Goal: Transaction & Acquisition: Purchase product/service

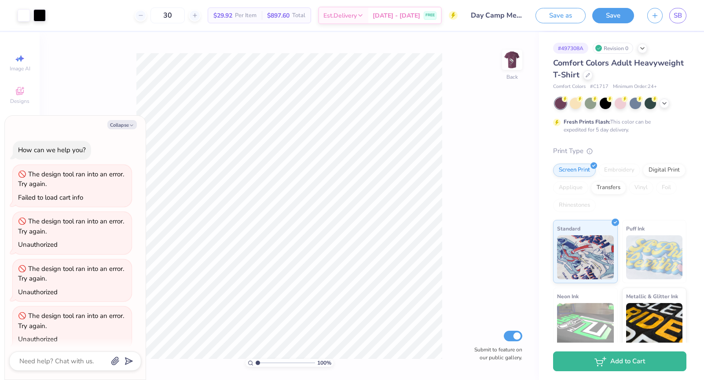
scroll to position [197, 0]
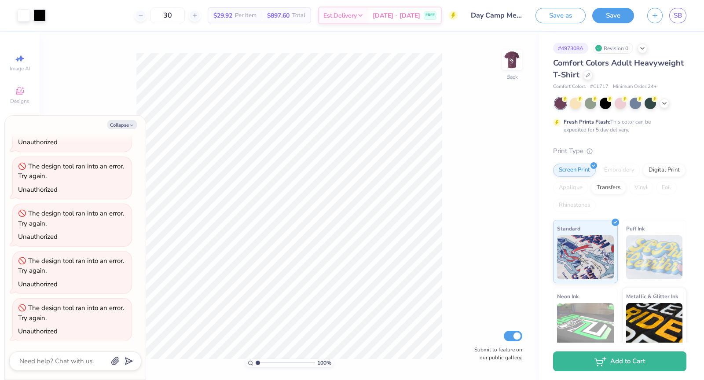
type textarea "x"
click at [405, 12] on span "[DATE] - [DATE]" at bounding box center [397, 16] width 48 height 9
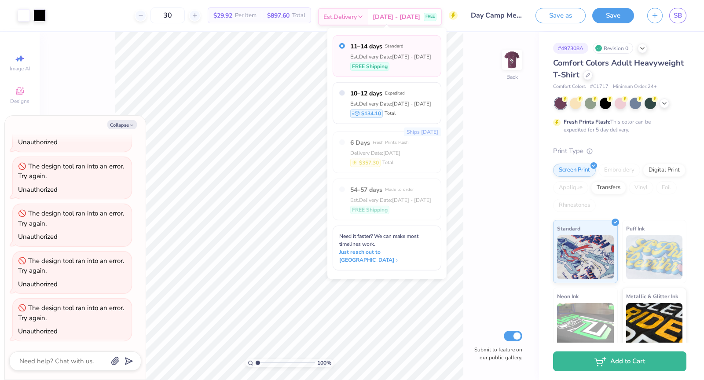
click at [405, 12] on span "[DATE] - [DATE]" at bounding box center [397, 16] width 48 height 9
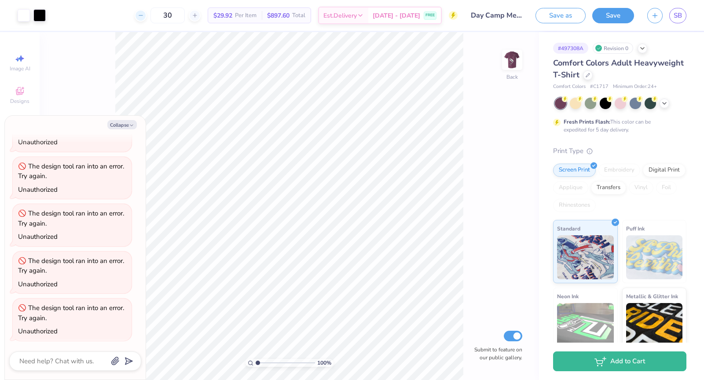
click at [147, 19] on div at bounding box center [141, 16] width 12 height 12
click at [144, 18] on icon at bounding box center [141, 15] width 6 height 6
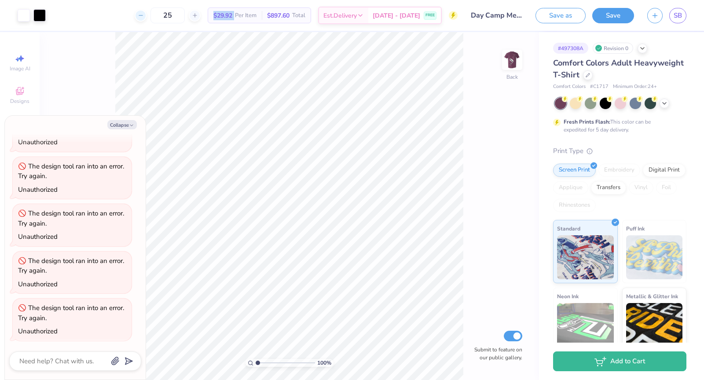
click at [144, 18] on icon at bounding box center [141, 15] width 6 height 6
click at [131, 16] on div "21 $29.92 Per Item $897.60 Total Est. Delivery [DATE] - [DATE] FREE" at bounding box center [255, 15] width 406 height 31
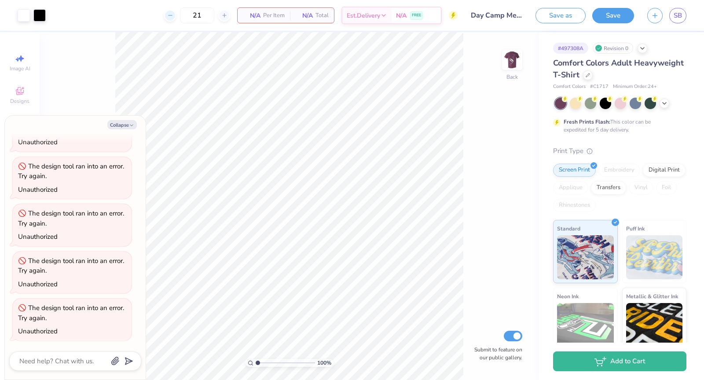
click at [169, 17] on icon at bounding box center [170, 15] width 6 height 6
type input "20"
click at [136, 15] on div "20 N/A Per Item N/A Total Est. Delivery N/A FREE" at bounding box center [255, 15] width 406 height 31
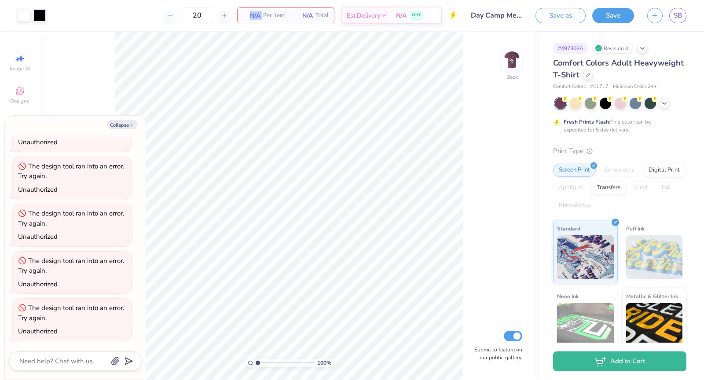
click at [136, 15] on div "20 N/A Per Item N/A Total Est. Delivery N/A FREE" at bounding box center [255, 15] width 406 height 31
click at [122, 122] on button "Collapse" at bounding box center [122, 124] width 30 height 9
type textarea "x"
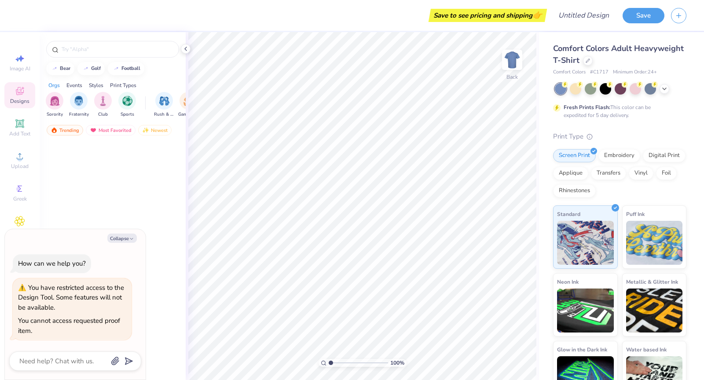
type textarea "x"
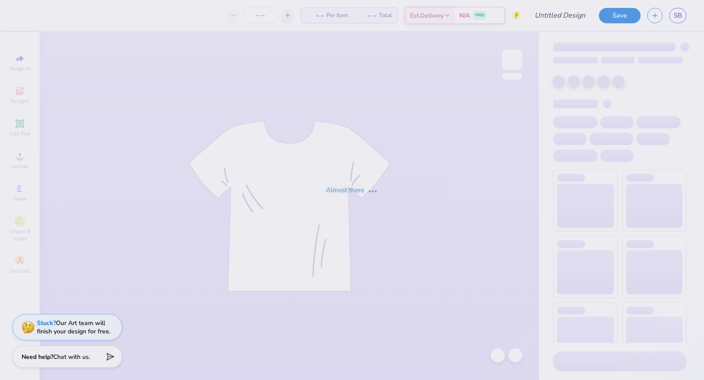
type input "Day Camp Merch"
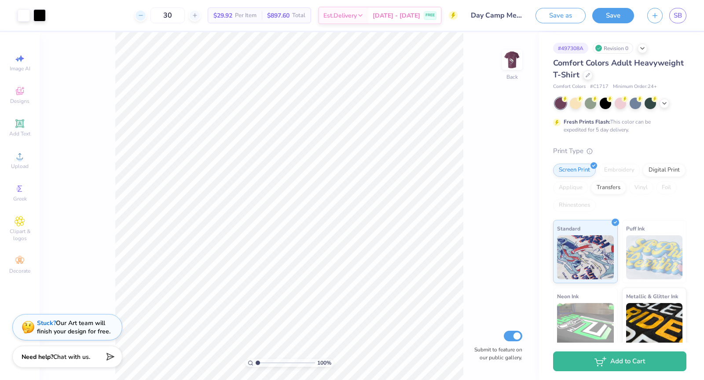
click at [175, 15] on input "30" at bounding box center [168, 15] width 34 height 16
click at [131, 15] on div "20 $45.72 Per Item $914.40 Total Est. Delivery Aug 22 - 25 FREE" at bounding box center [255, 15] width 406 height 31
click at [201, 19] on div at bounding box center [195, 16] width 12 height 12
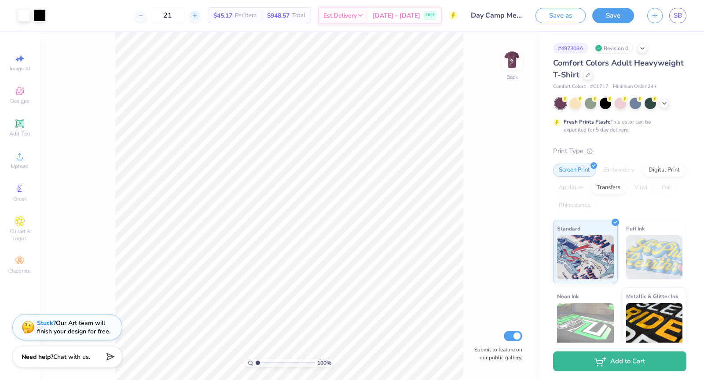
click at [201, 19] on div at bounding box center [195, 16] width 12 height 12
click at [198, 18] on icon at bounding box center [195, 15] width 6 height 6
click at [196, 18] on div at bounding box center [190, 16] width 12 height 12
type input "24"
drag, startPoint x: 185, startPoint y: 18, endPoint x: 145, endPoint y: 18, distance: 40.5
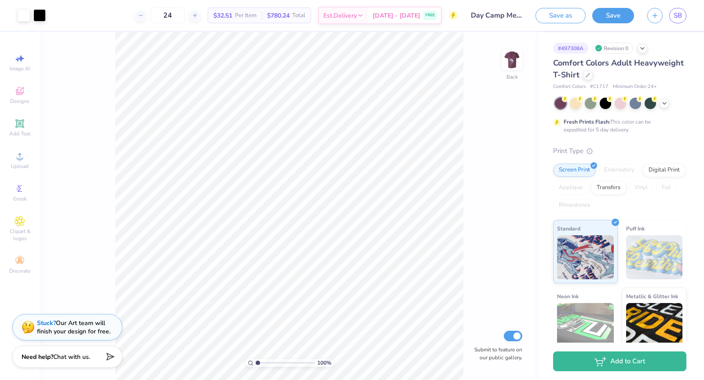
click at [145, 18] on div "24 $32.51 Per Item $780.24 Total Est. Delivery Aug 22 - 25 FREE" at bounding box center [255, 15] width 406 height 31
type input "20"
click at [506, 62] on img at bounding box center [512, 59] width 35 height 35
click at [509, 62] on img at bounding box center [512, 59] width 35 height 35
click at [404, 14] on span "Aug 22 - 25" at bounding box center [397, 16] width 48 height 9
